Goal: Task Accomplishment & Management: Use online tool/utility

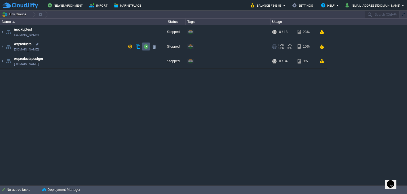
click at [147, 46] on button "button" at bounding box center [146, 46] width 5 height 5
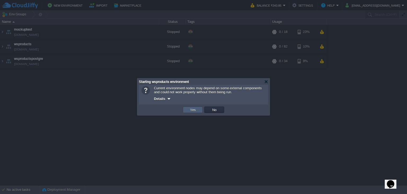
click at [193, 111] on button "Yes" at bounding box center [193, 109] width 9 height 5
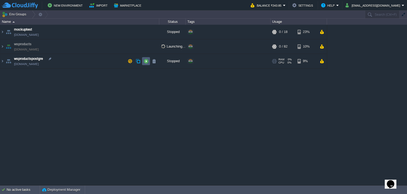
click at [147, 62] on button "button" at bounding box center [146, 61] width 5 height 5
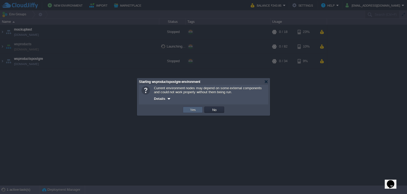
click at [192, 109] on button "Yes" at bounding box center [193, 109] width 9 height 5
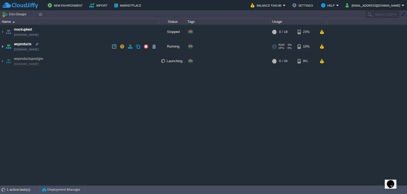
click at [1, 47] on img at bounding box center [2, 46] width 4 height 14
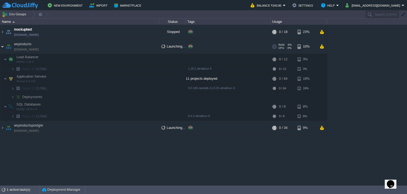
click at [1, 47] on img at bounding box center [2, 46] width 4 height 14
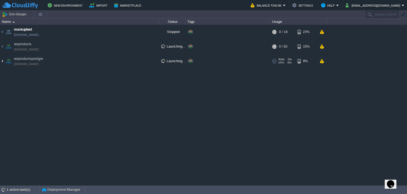
click at [3, 60] on img at bounding box center [2, 61] width 4 height 14
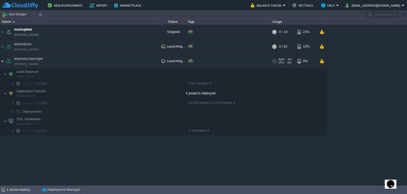
click at [3, 60] on img at bounding box center [2, 61] width 4 height 14
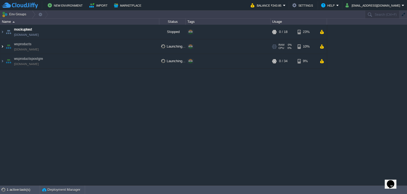
click at [3, 47] on img at bounding box center [2, 46] width 4 height 14
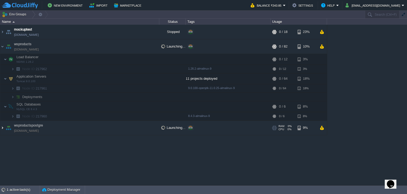
click at [3, 127] on img at bounding box center [2, 127] width 4 height 14
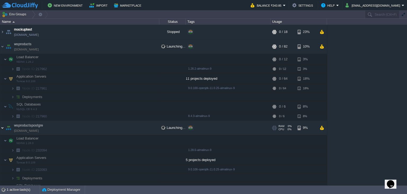
click at [3, 127] on img at bounding box center [2, 127] width 4 height 14
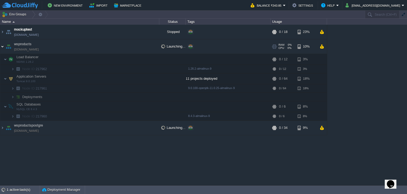
click at [3, 47] on img at bounding box center [2, 46] width 4 height 14
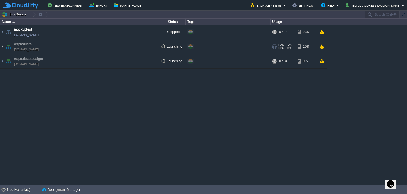
click at [3, 46] on img at bounding box center [2, 46] width 4 height 14
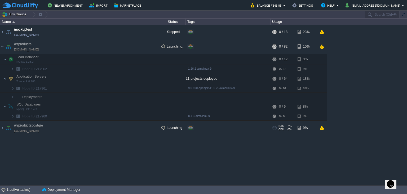
click at [4, 128] on td "wsproductspostgre [DOMAIN_NAME]" at bounding box center [79, 127] width 159 height 15
click at [0, 127] on table "mockuptest [DOMAIN_NAME] Stopped + Add to Env Group RAM 0% CPU 0% 0 / 18 23% ws…" at bounding box center [164, 80] width 328 height 110
click at [3, 127] on img at bounding box center [2, 127] width 4 height 14
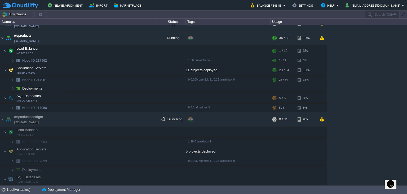
scroll to position [16, 0]
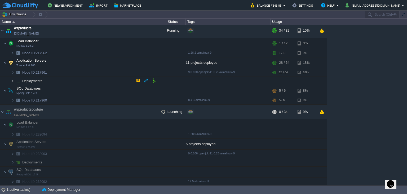
click at [12, 82] on img at bounding box center [12, 81] width 3 height 8
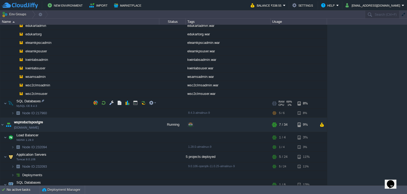
scroll to position [106, 0]
